Goal: Check status: Check status

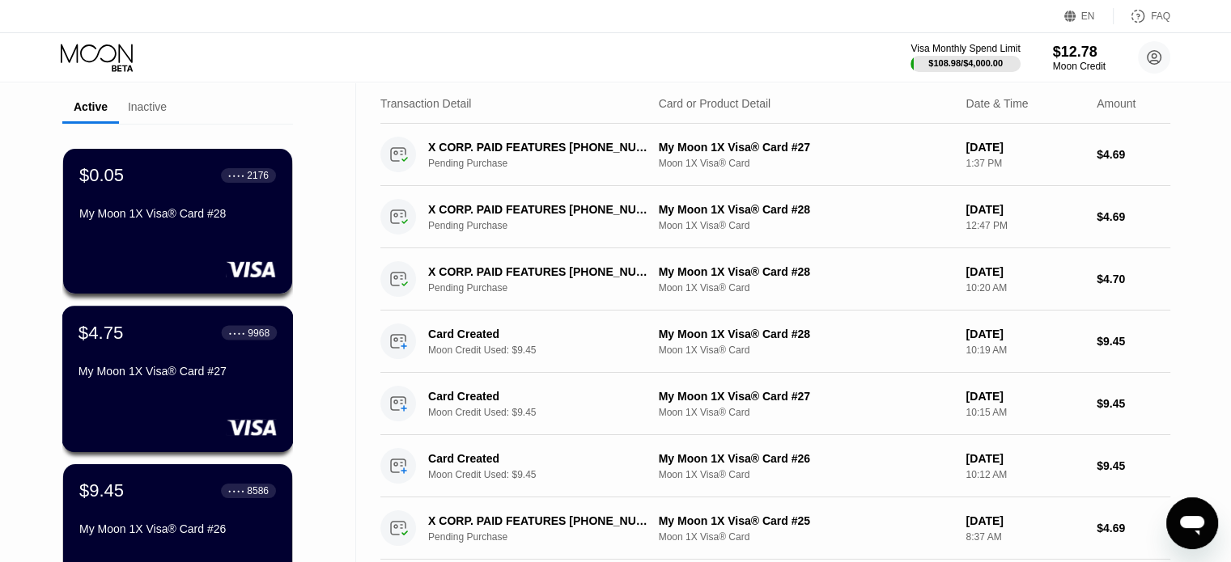
scroll to position [81, 0]
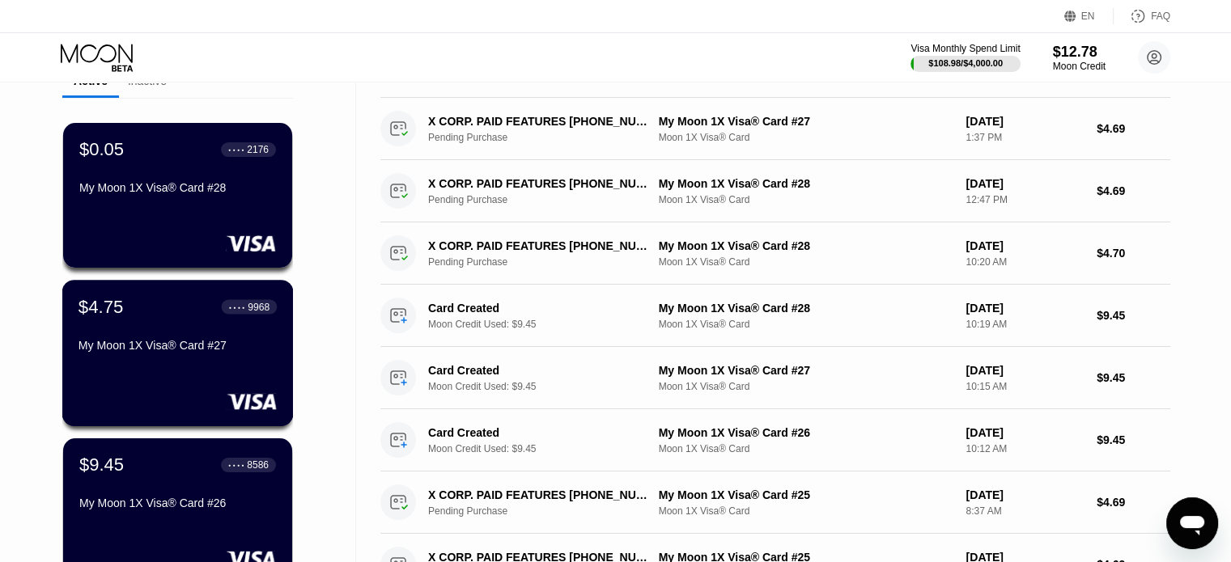
click at [206, 342] on div "My Moon 1X Visa® Card #27" at bounding box center [177, 345] width 198 height 13
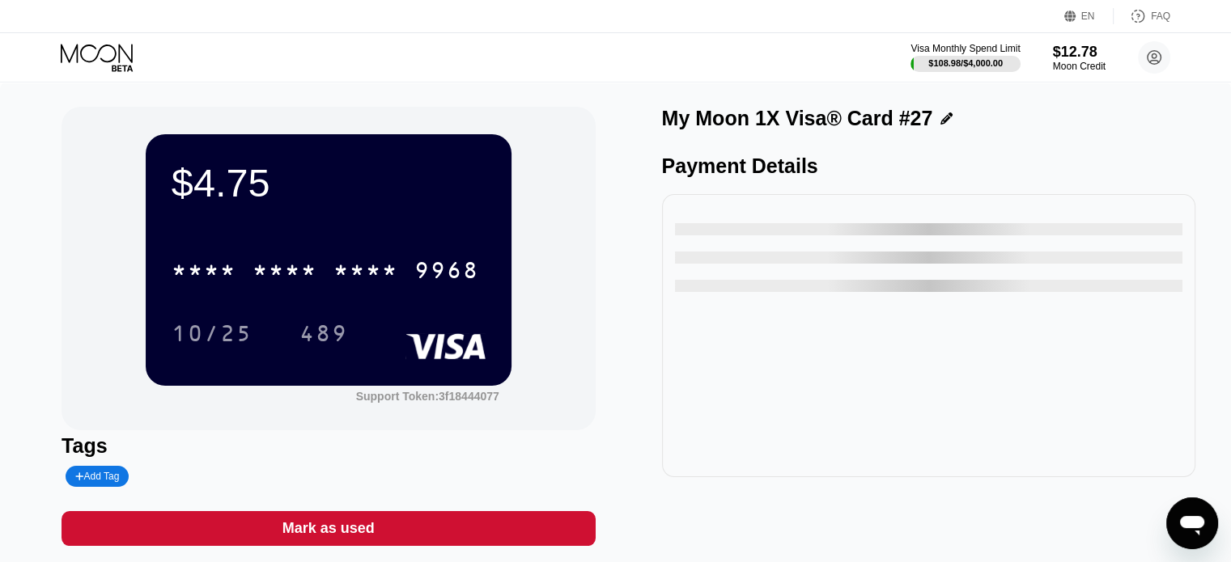
click at [333, 271] on div "* * * * * * * * * * * * 9968" at bounding box center [325, 270] width 327 height 40
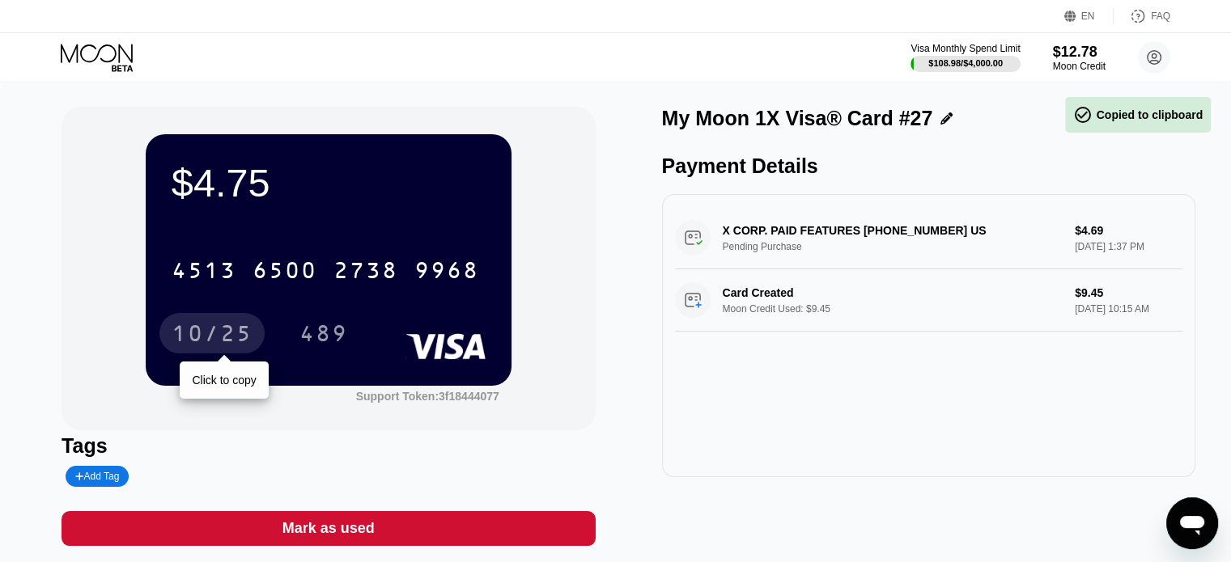
drag, startPoint x: 223, startPoint y: 324, endPoint x: 36, endPoint y: 326, distance: 186.9
click at [223, 324] on div "10/25" at bounding box center [211, 333] width 105 height 40
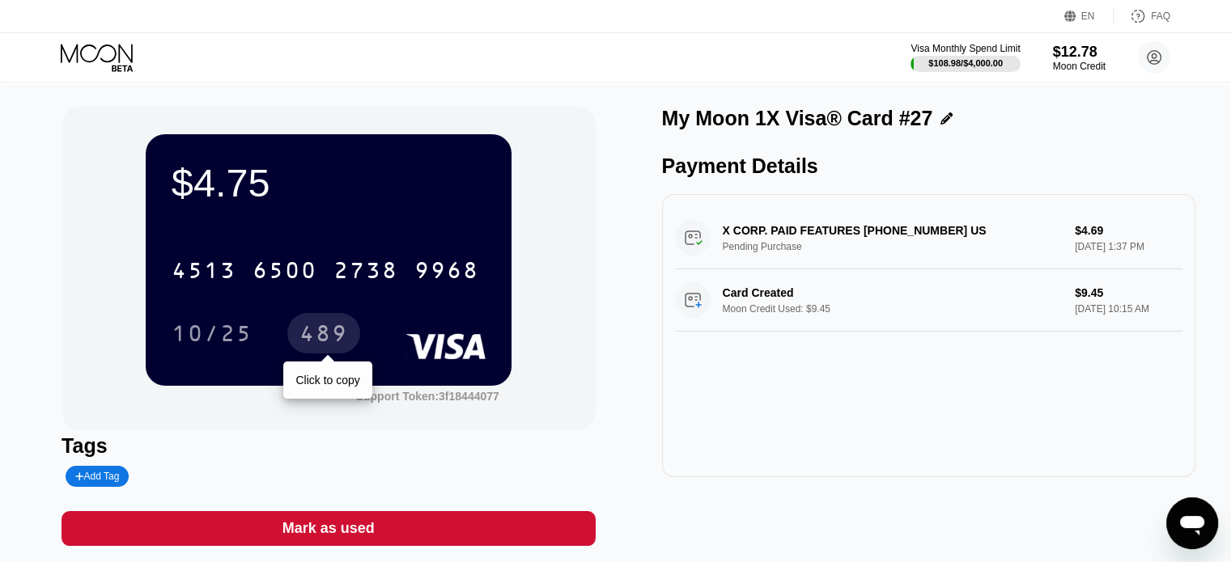
drag, startPoint x: 329, startPoint y: 334, endPoint x: 210, endPoint y: 337, distance: 119.0
click at [329, 334] on div "489" at bounding box center [323, 336] width 49 height 26
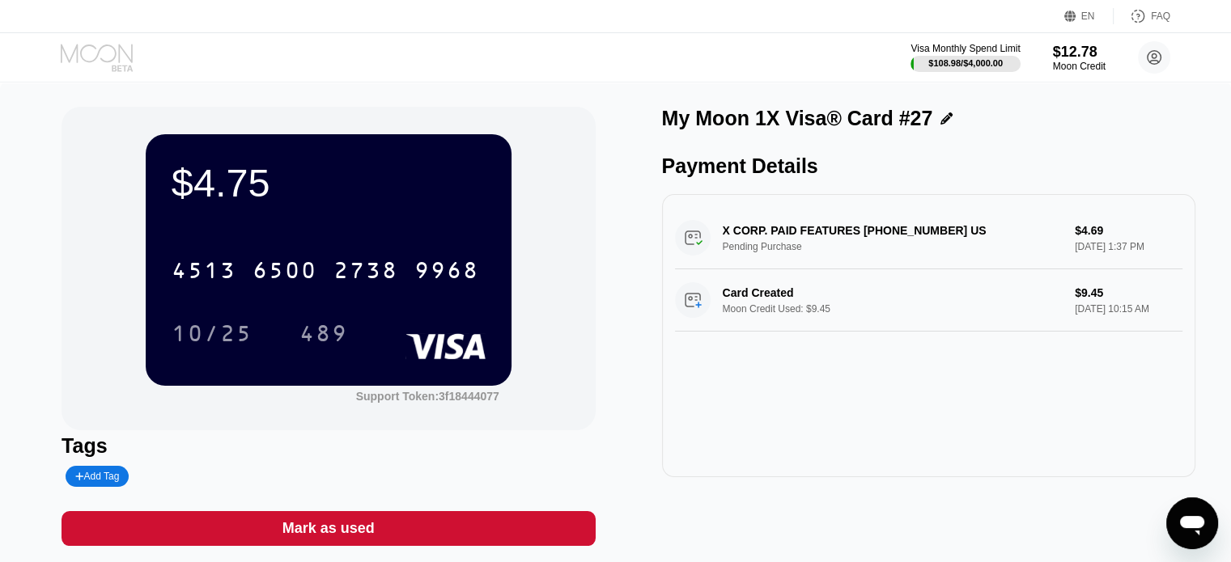
click at [120, 51] on icon at bounding box center [97, 53] width 72 height 19
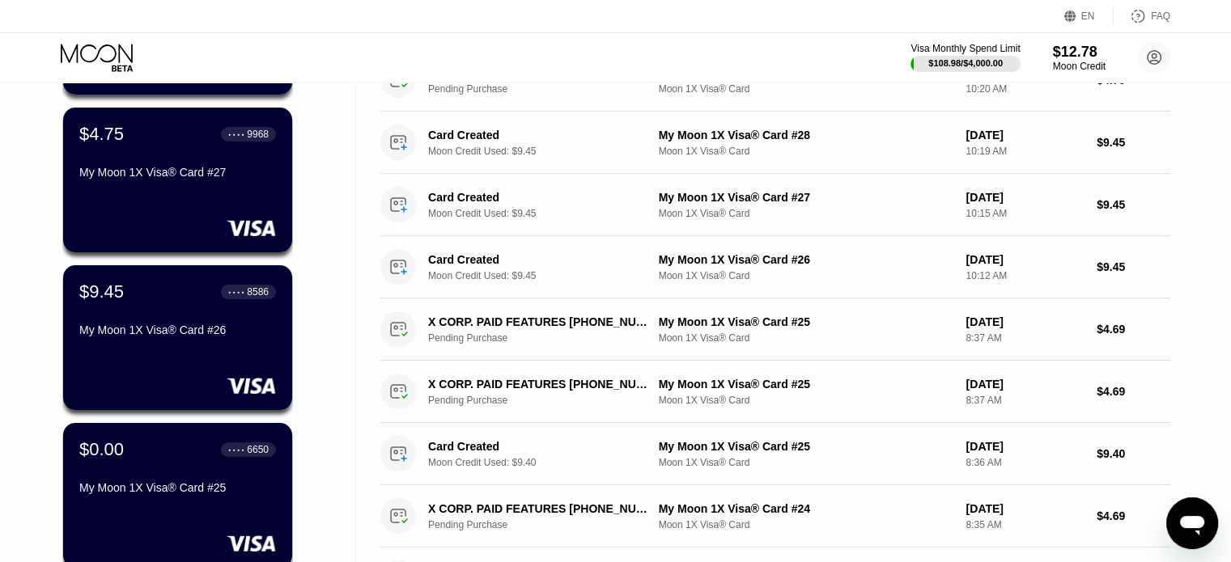
scroll to position [162, 0]
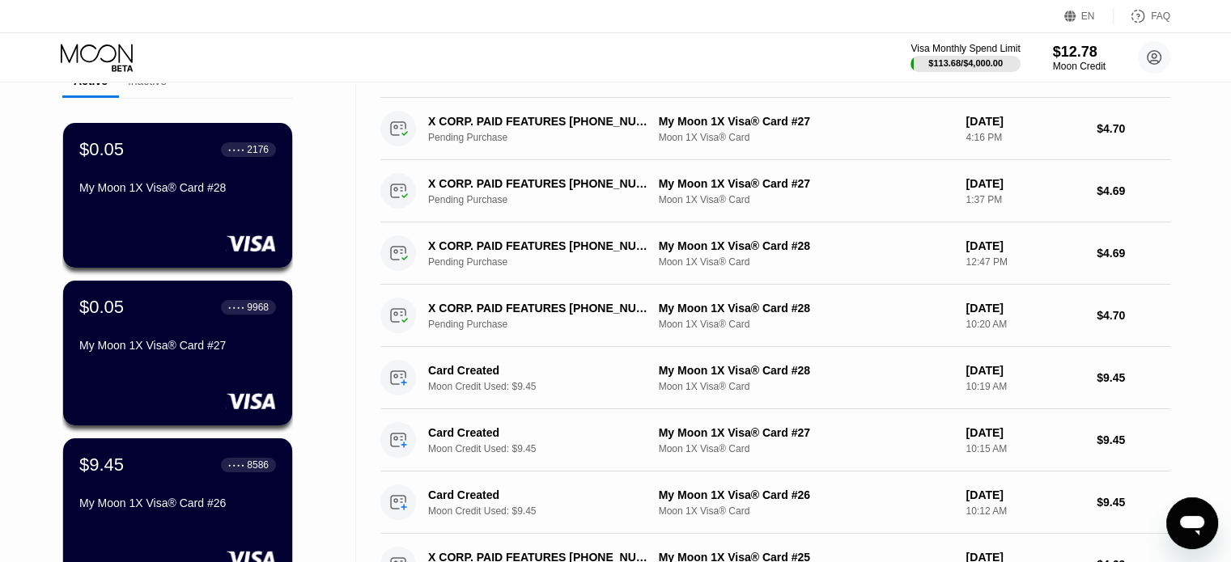
scroll to position [162, 0]
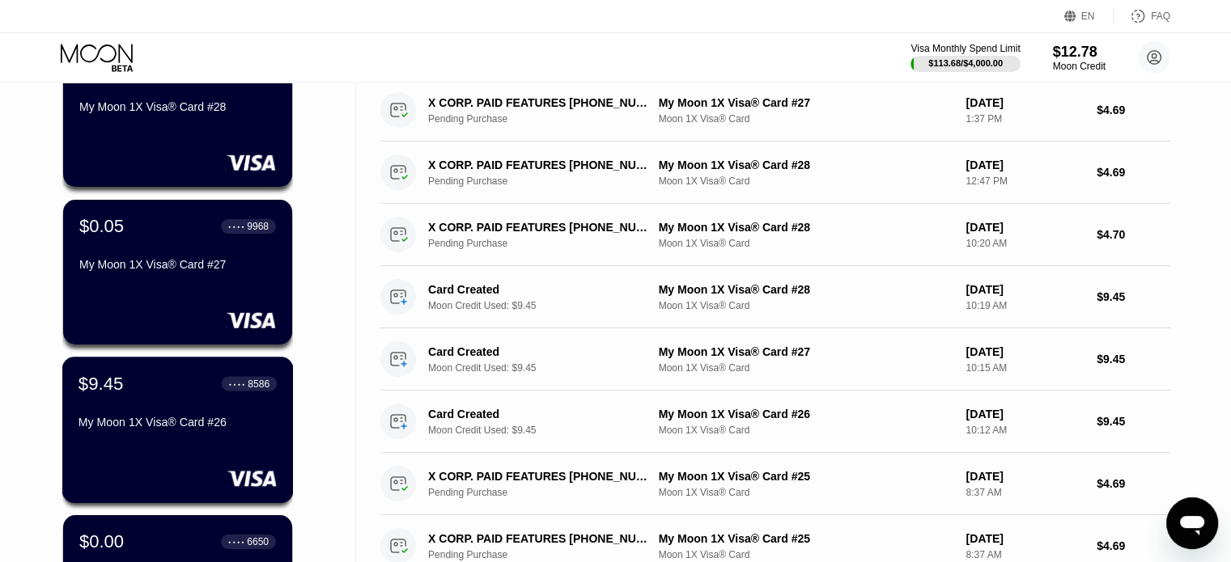
click at [207, 394] on div "$9.45 ● ● ● ● 8586" at bounding box center [177, 383] width 198 height 21
